Goal: Task Accomplishment & Management: Complete application form

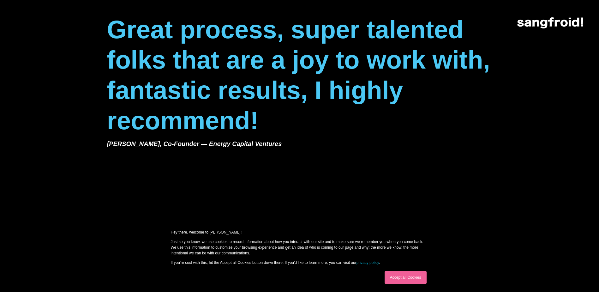
scroll to position [695, 0]
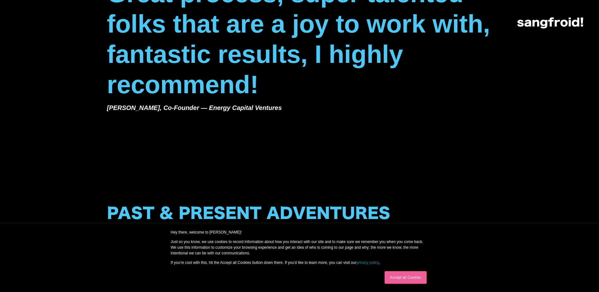
click at [399, 277] on link "Accept all Cookies" at bounding box center [406, 277] width 42 height 13
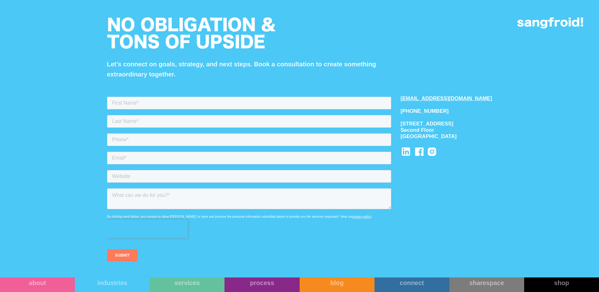
scroll to position [1358, 0]
click at [215, 106] on input "text" at bounding box center [249, 103] width 284 height 13
type input "[PERSON_NAME]"
type input "5"
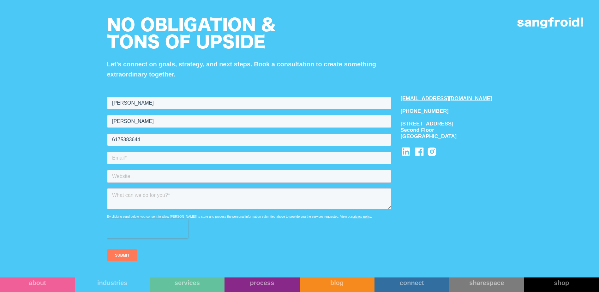
type input "6175383644"
click at [171, 161] on input "email" at bounding box center [249, 158] width 284 height 13
type input "[PERSON_NAME][EMAIL_ADDRESS][PERSON_NAME][DOMAIN_NAME]"
type input "[DOMAIN_NAME]"
click at [174, 193] on textarea at bounding box center [249, 198] width 284 height 21
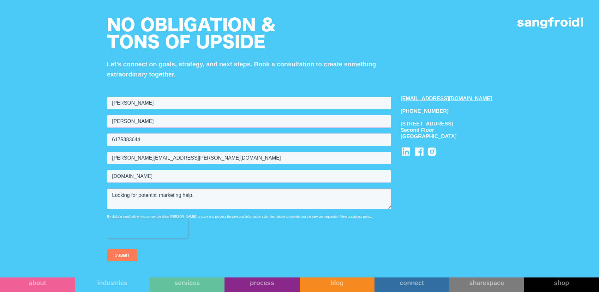
type textarea "Looking for potential marketing help."
click at [113, 253] on input "SUBMIT" at bounding box center [122, 255] width 30 height 12
